Goal: Navigation & Orientation: Find specific page/section

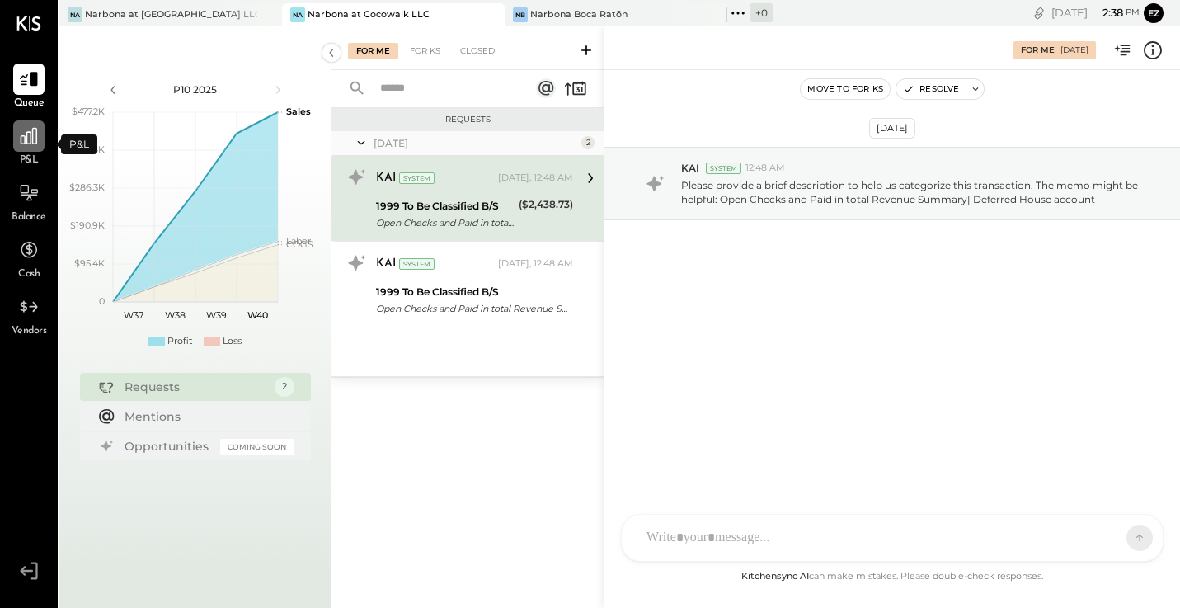
click at [33, 143] on icon at bounding box center [29, 136] width 16 height 16
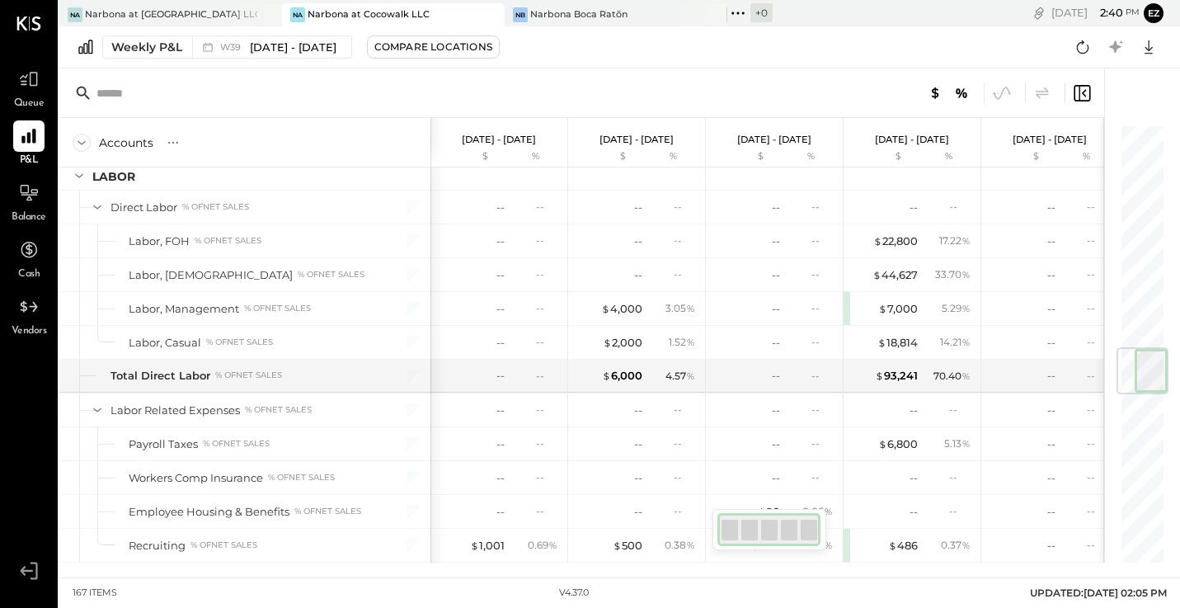
scroll to position [1898, 0]
click at [199, 10] on div "Narbona at [GEOGRAPHIC_DATA] LLC" at bounding box center [171, 14] width 172 height 13
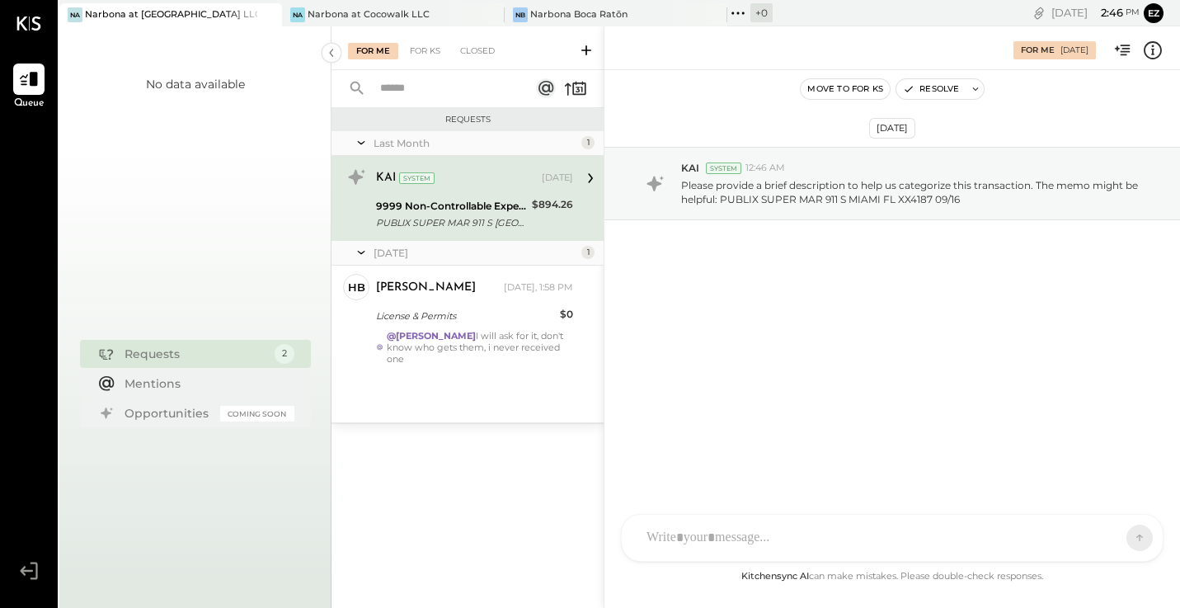
click at [152, 17] on div "Narbona at [GEOGRAPHIC_DATA] LLC" at bounding box center [171, 14] width 172 height 13
click at [390, 16] on div "Narbona at Cocowalk LLC" at bounding box center [369, 14] width 122 height 13
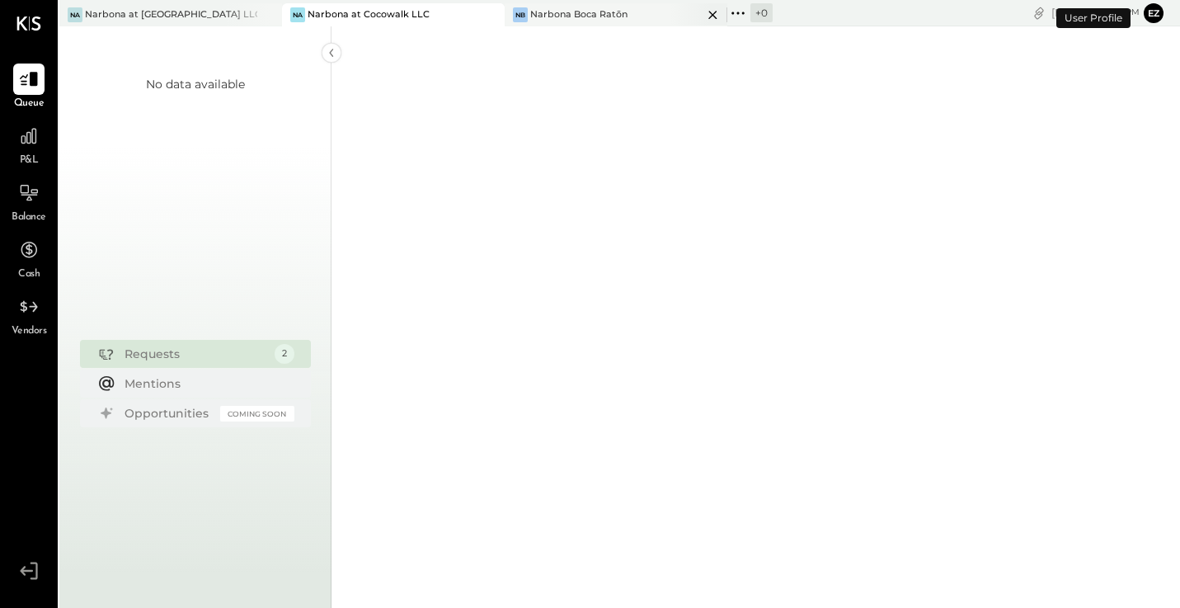
click at [645, 16] on div "[PERSON_NAME] Boca Ratōn" at bounding box center [604, 14] width 198 height 15
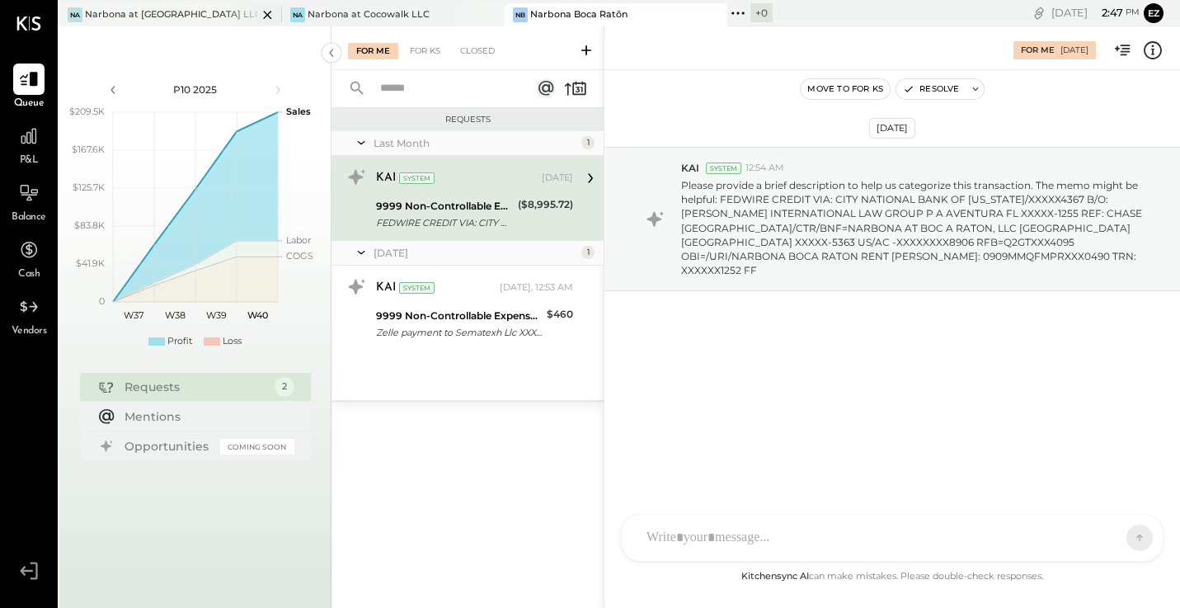
click at [157, 17] on div "Narbona at [GEOGRAPHIC_DATA] LLC" at bounding box center [171, 14] width 172 height 13
